Goal: Check status

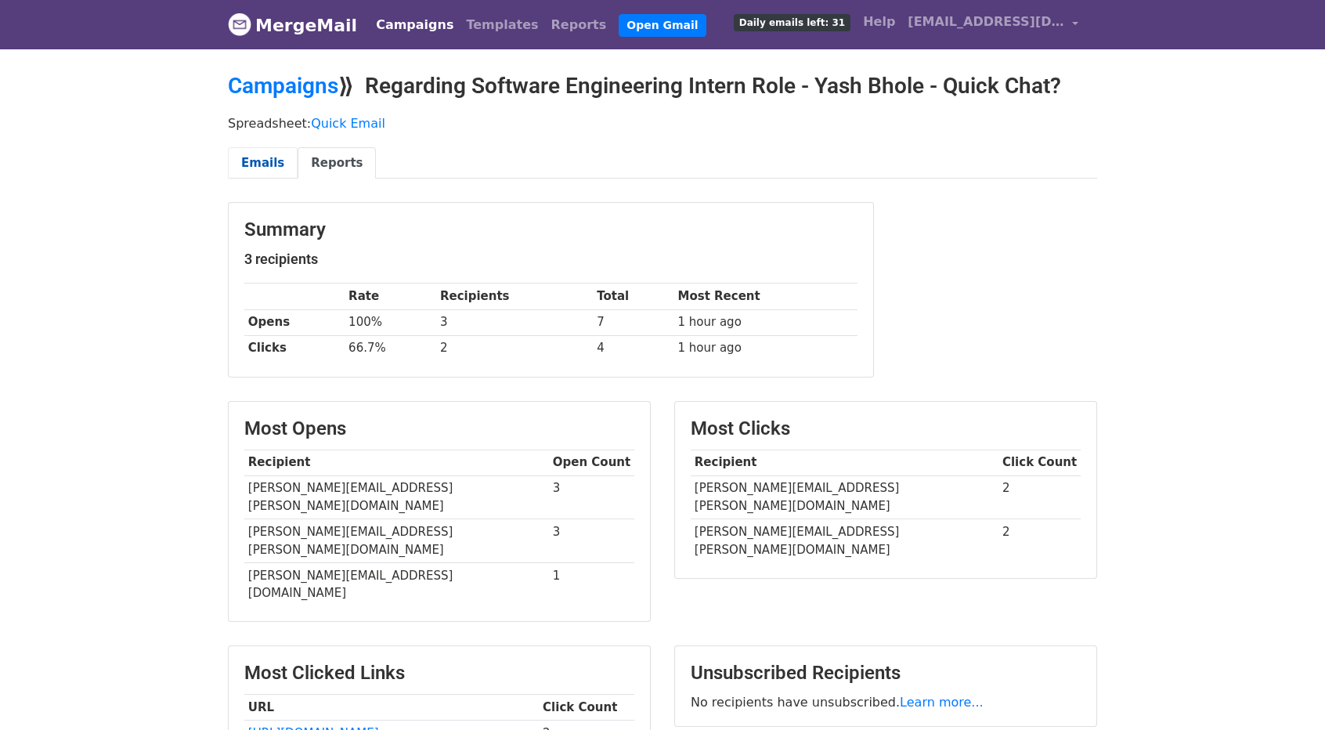
click at [260, 171] on link "Emails" at bounding box center [263, 163] width 70 height 32
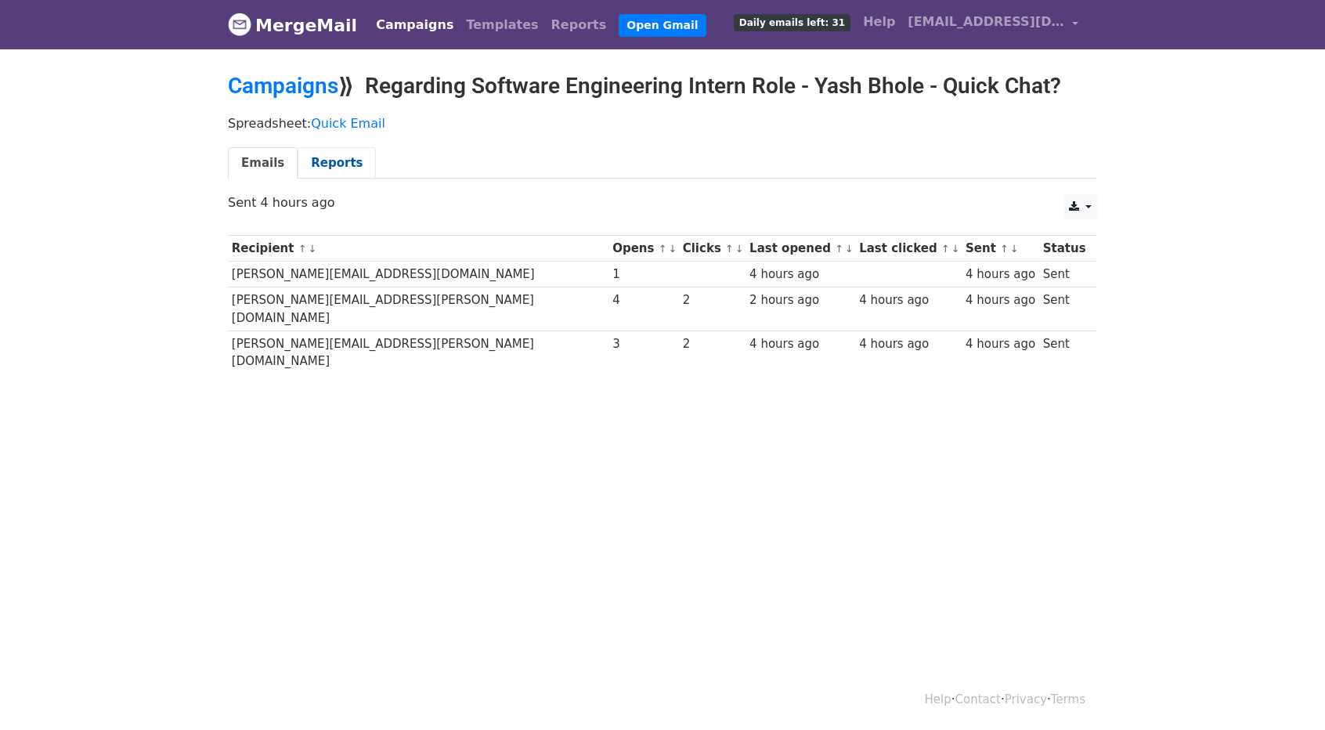
click at [312, 151] on link "Reports" at bounding box center [337, 163] width 78 height 32
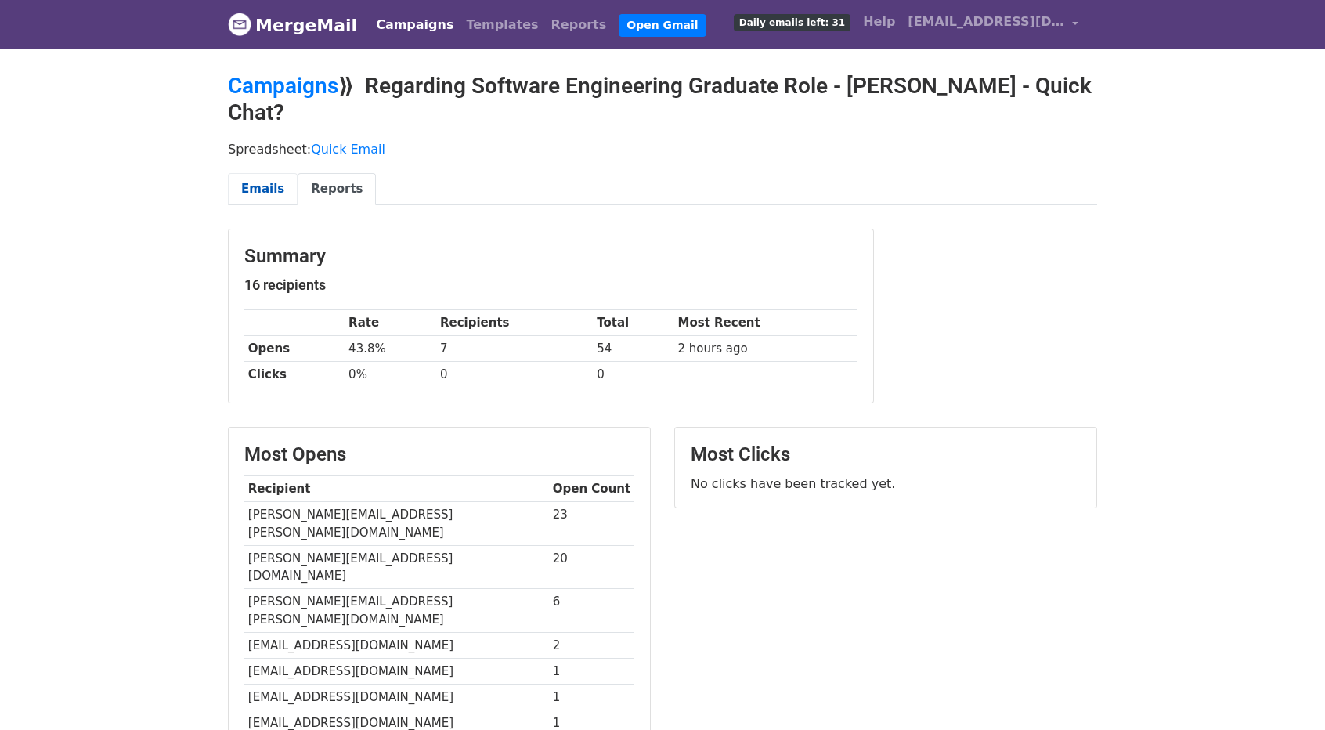
click at [265, 191] on link "Emails" at bounding box center [263, 189] width 70 height 32
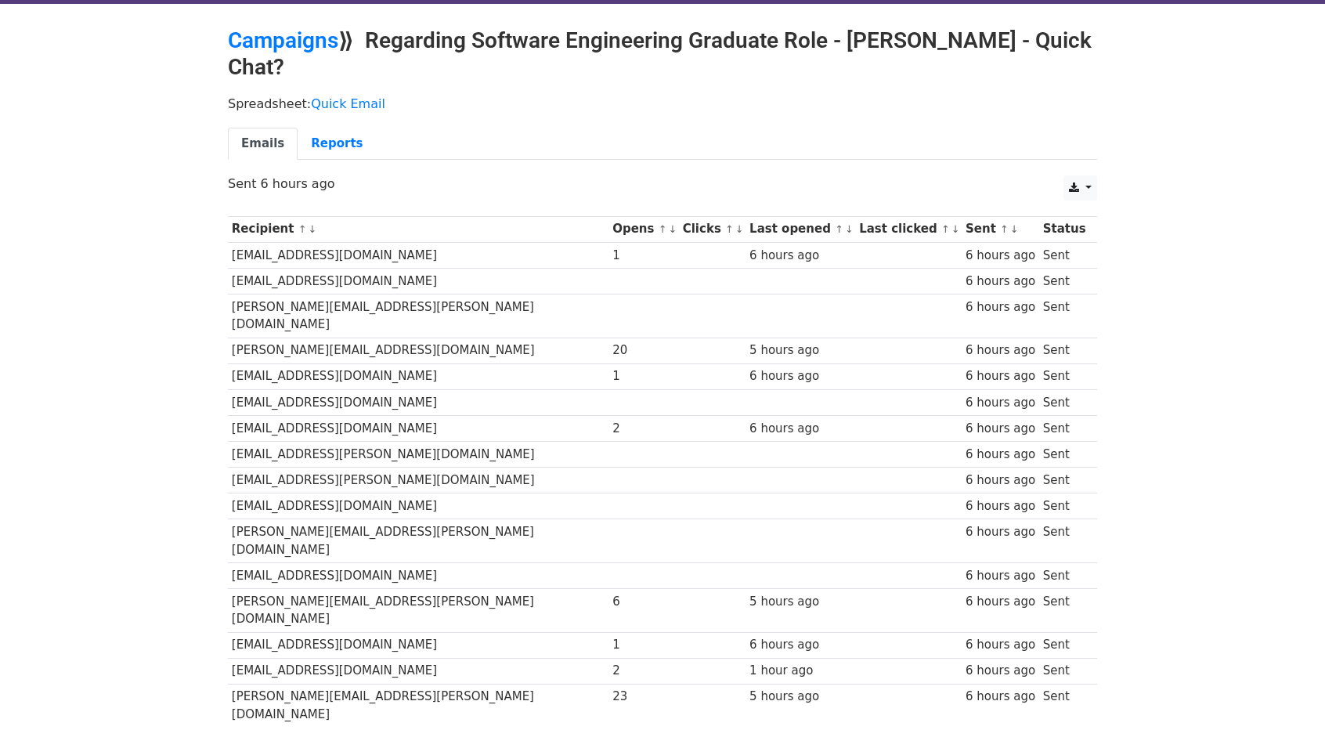
scroll to position [45, 0]
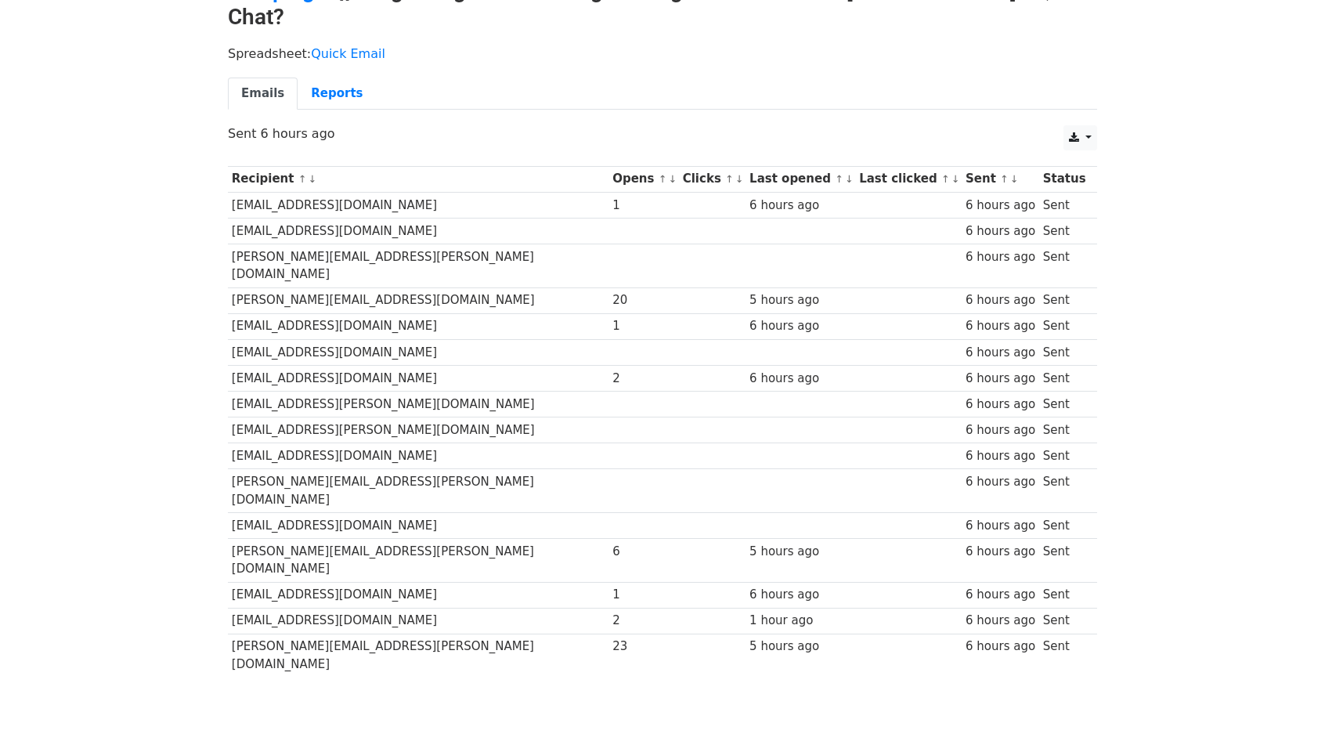
scroll to position [96, 0]
click at [290, 607] on td "[EMAIL_ADDRESS][DOMAIN_NAME]" at bounding box center [418, 620] width 381 height 26
